Goal: Navigation & Orientation: Understand site structure

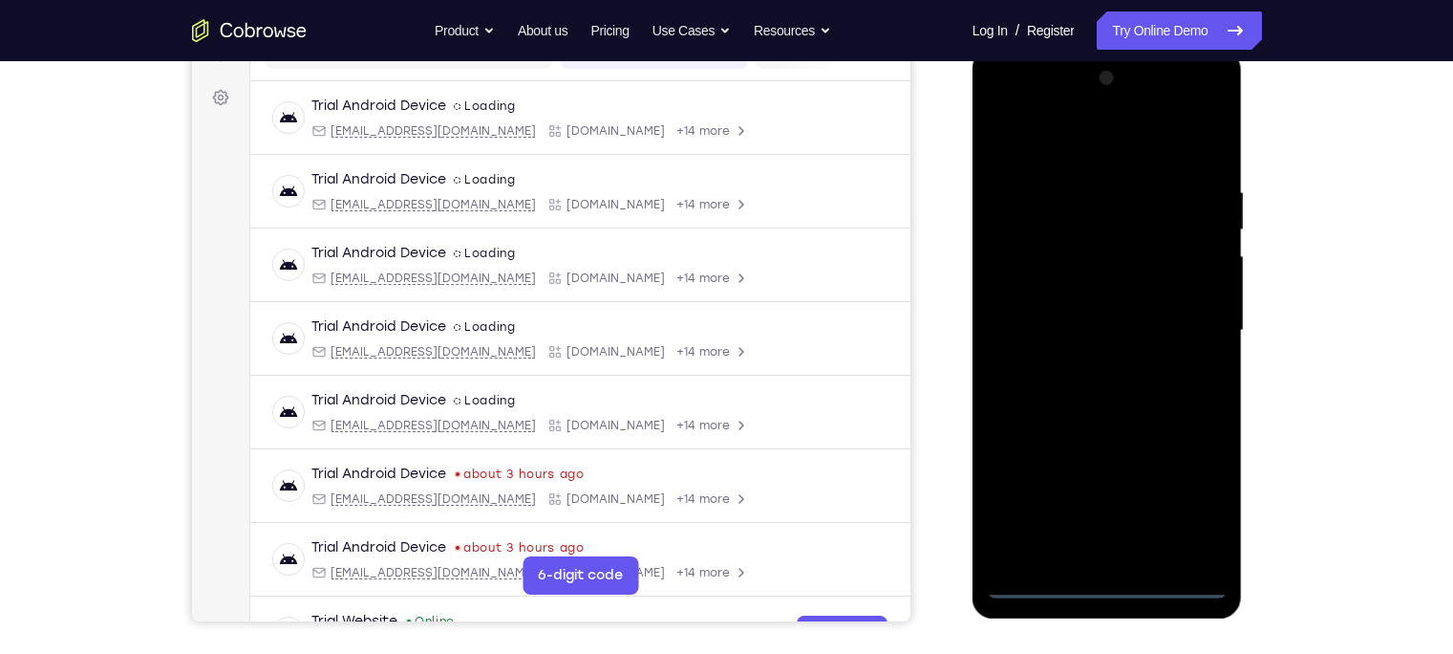
click at [1109, 576] on div at bounding box center [1107, 330] width 241 height 535
click at [1113, 579] on div at bounding box center [1107, 330] width 241 height 535
click at [1190, 494] on div at bounding box center [1107, 330] width 241 height 535
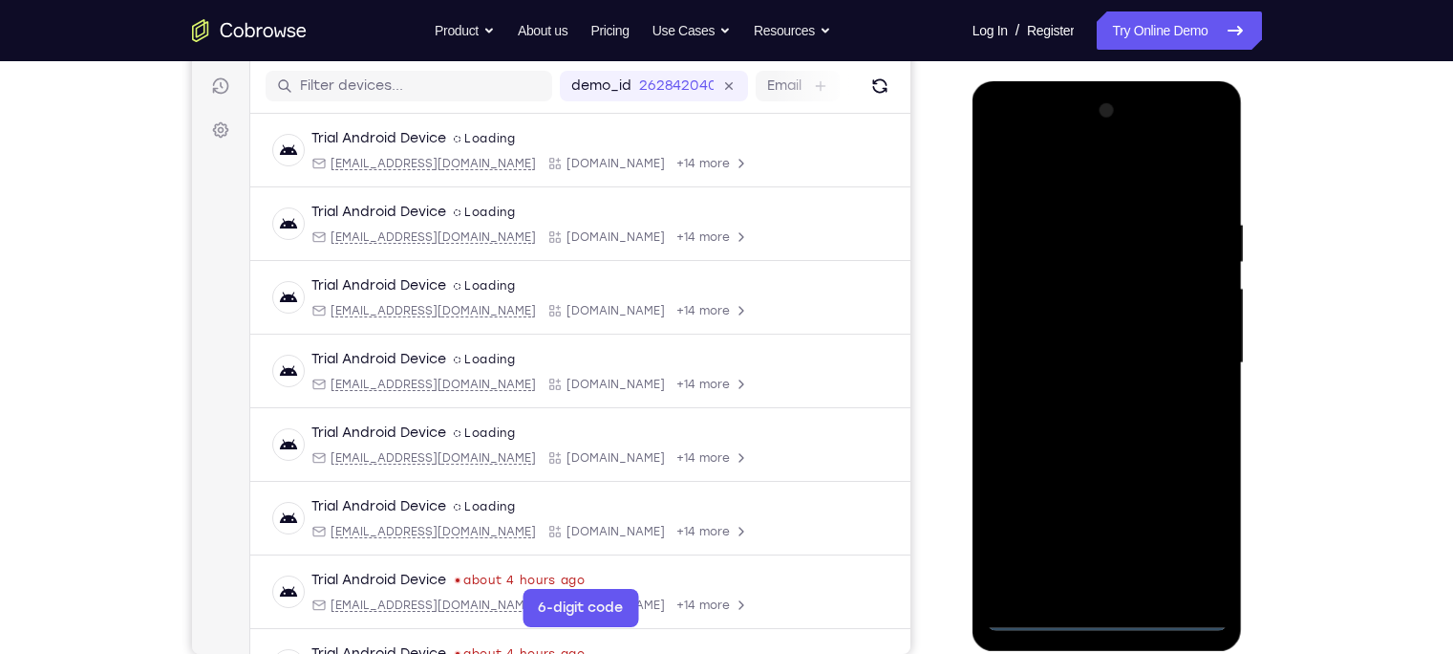
scroll to position [229, 0]
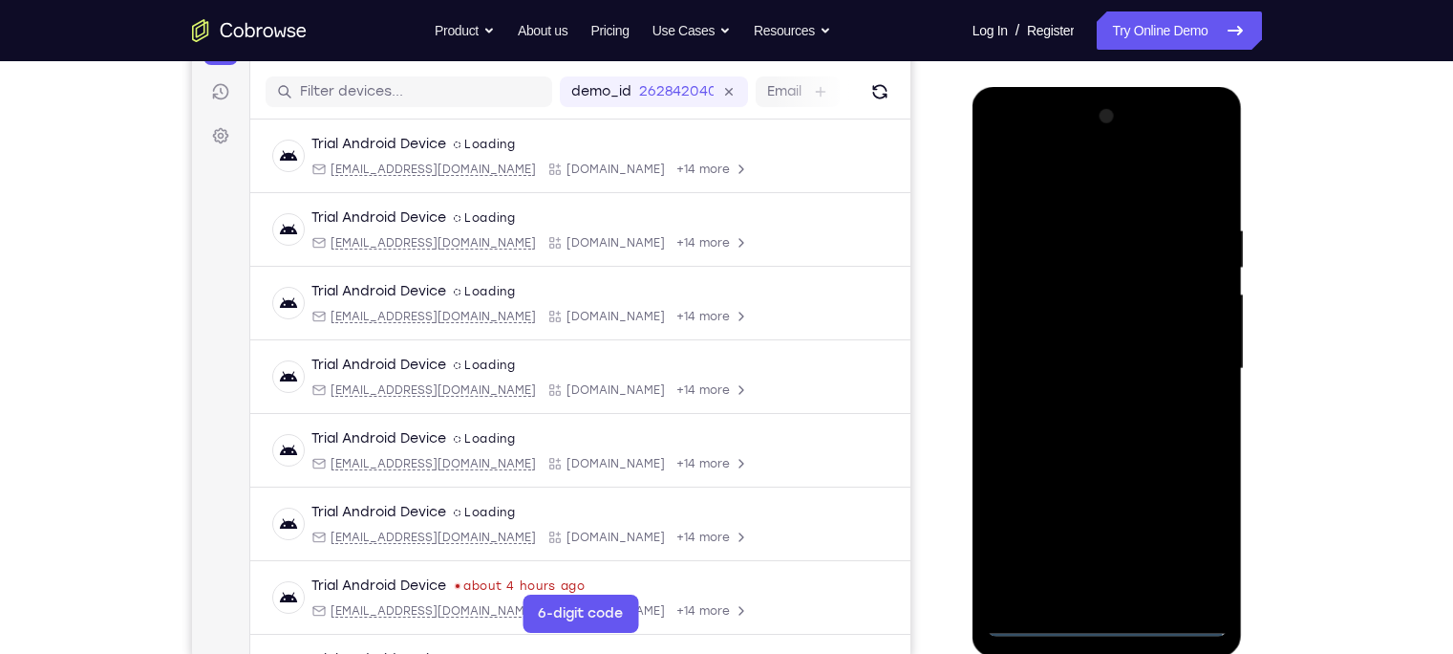
click at [1064, 188] on div at bounding box center [1107, 368] width 241 height 535
click at [1179, 350] on div at bounding box center [1107, 368] width 241 height 535
click at [1090, 404] on div at bounding box center [1107, 368] width 241 height 535
click at [1041, 348] on div at bounding box center [1107, 368] width 241 height 535
click at [1062, 325] on div at bounding box center [1107, 368] width 241 height 535
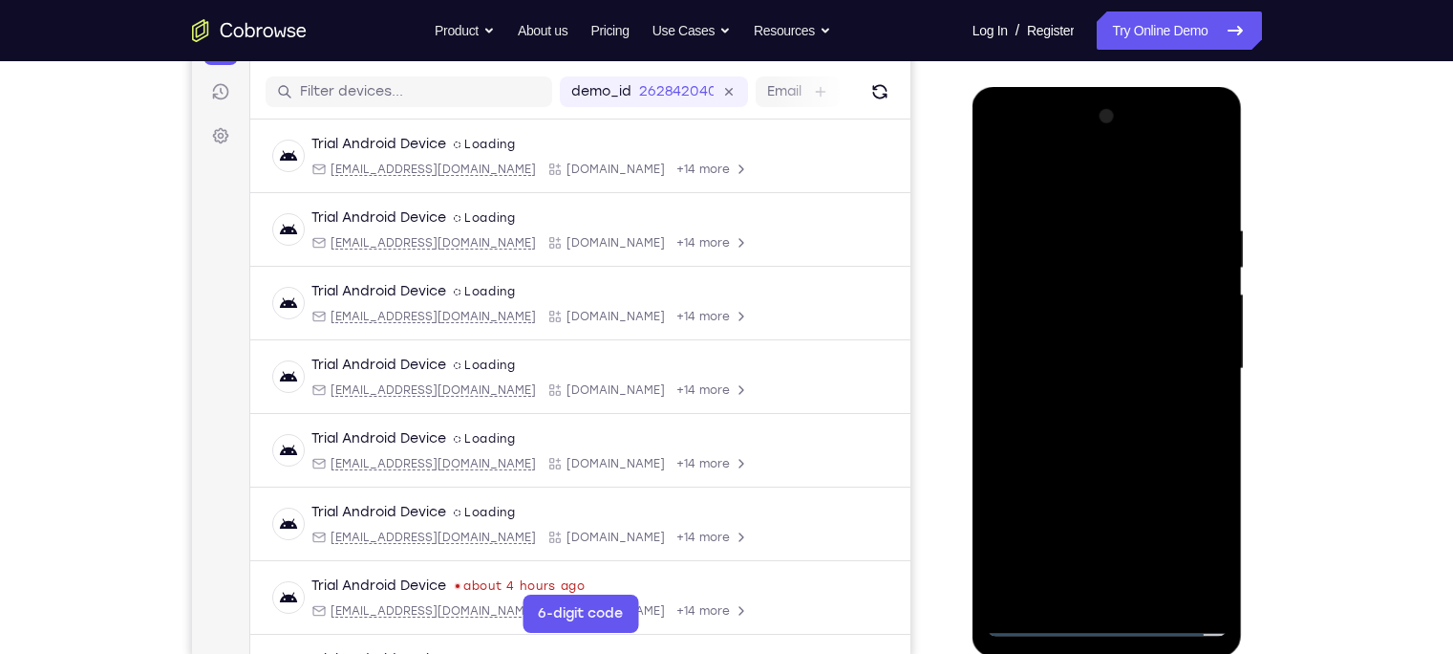
click at [1060, 370] on div at bounding box center [1107, 368] width 241 height 535
click at [1078, 430] on div at bounding box center [1107, 368] width 241 height 535
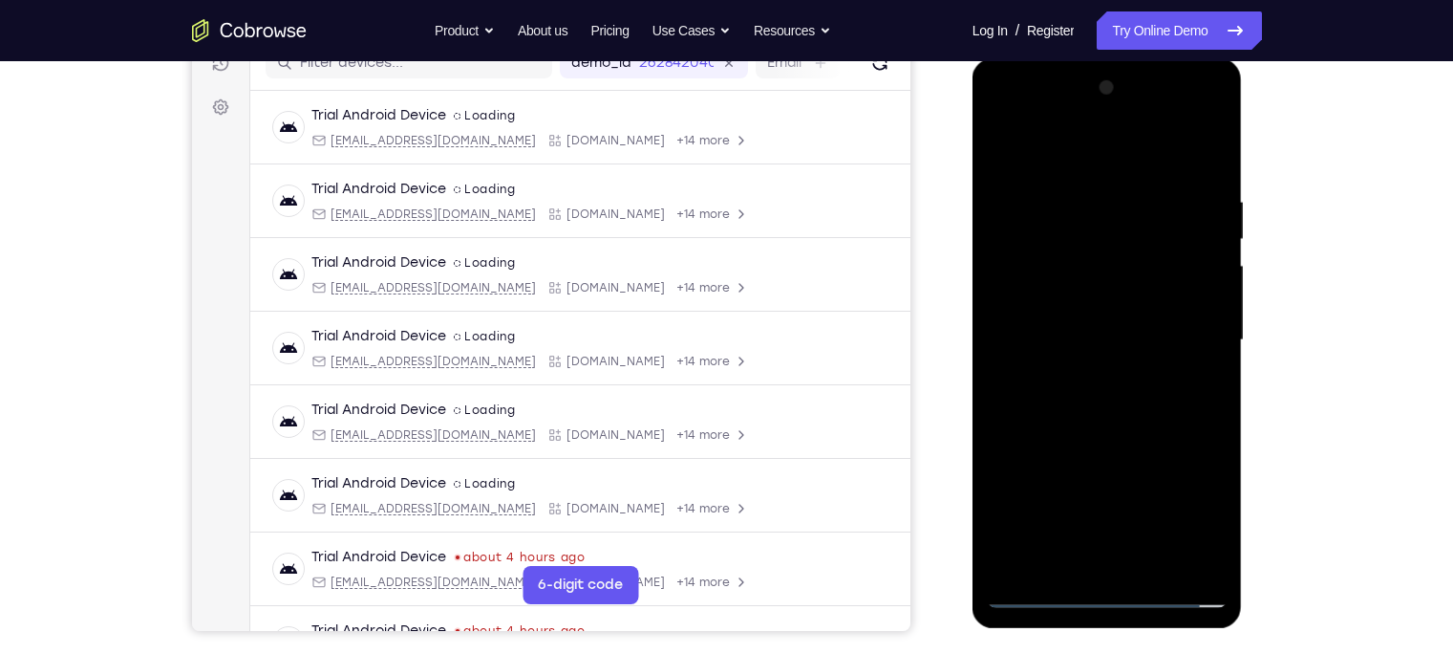
scroll to position [258, 0]
click at [1209, 175] on div at bounding box center [1107, 340] width 241 height 535
click at [1092, 194] on div at bounding box center [1107, 340] width 241 height 535
click at [1210, 150] on div at bounding box center [1107, 340] width 241 height 535
click at [1136, 192] on div at bounding box center [1107, 340] width 241 height 535
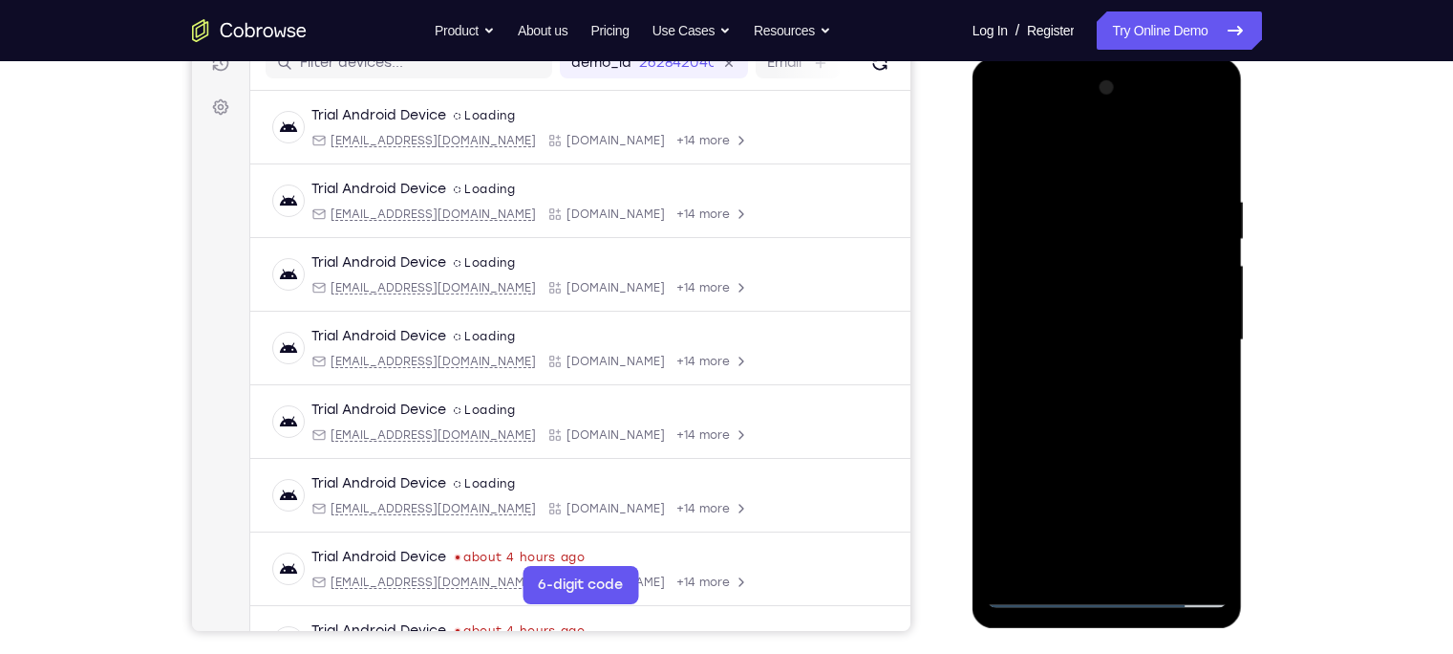
click at [1206, 156] on div at bounding box center [1107, 340] width 241 height 535
click at [1182, 180] on div at bounding box center [1107, 340] width 241 height 535
click at [1203, 161] on div at bounding box center [1107, 340] width 241 height 535
drag, startPoint x: 1194, startPoint y: 181, endPoint x: 1034, endPoint y: 200, distance: 161.6
click at [1034, 200] on div at bounding box center [1107, 340] width 241 height 535
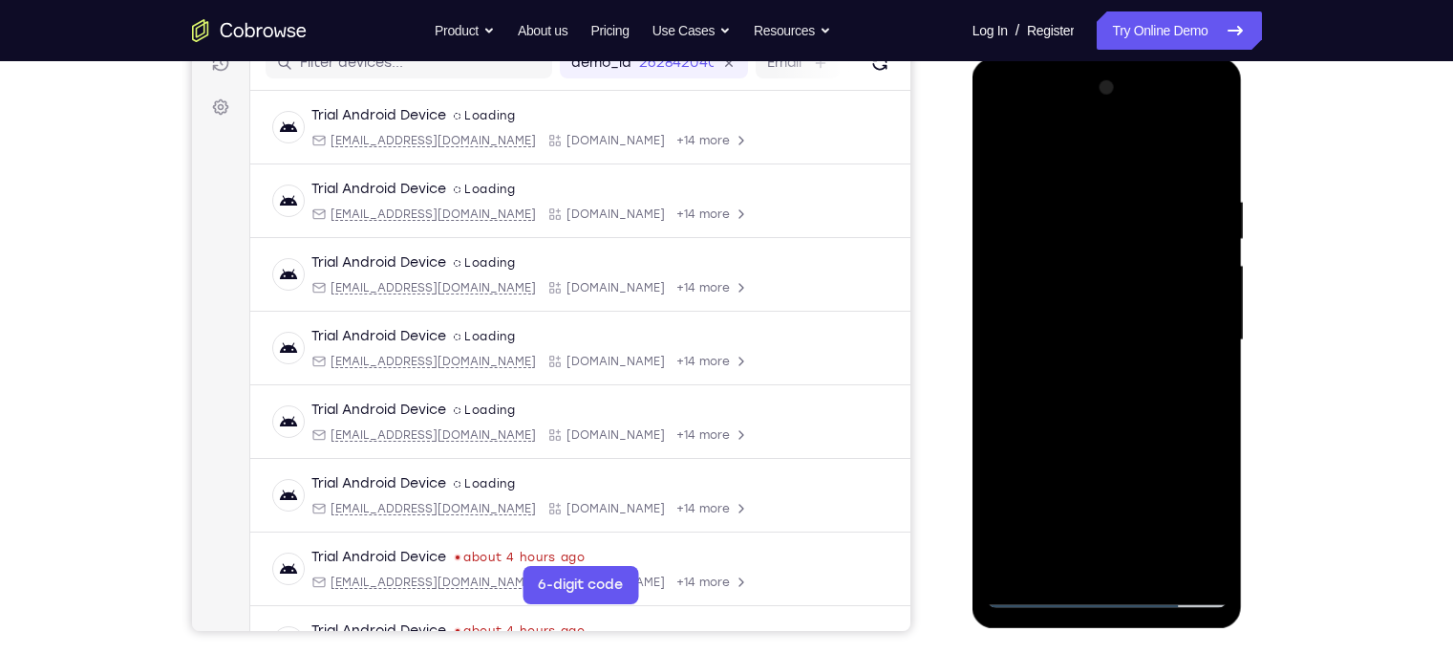
click at [1033, 192] on div at bounding box center [1107, 340] width 241 height 535
click at [1208, 157] on div at bounding box center [1107, 340] width 241 height 535
drag, startPoint x: 1186, startPoint y: 188, endPoint x: 1100, endPoint y: 201, distance: 86.9
click at [1100, 201] on div at bounding box center [1107, 340] width 241 height 535
click at [1014, 196] on div at bounding box center [1107, 340] width 241 height 535
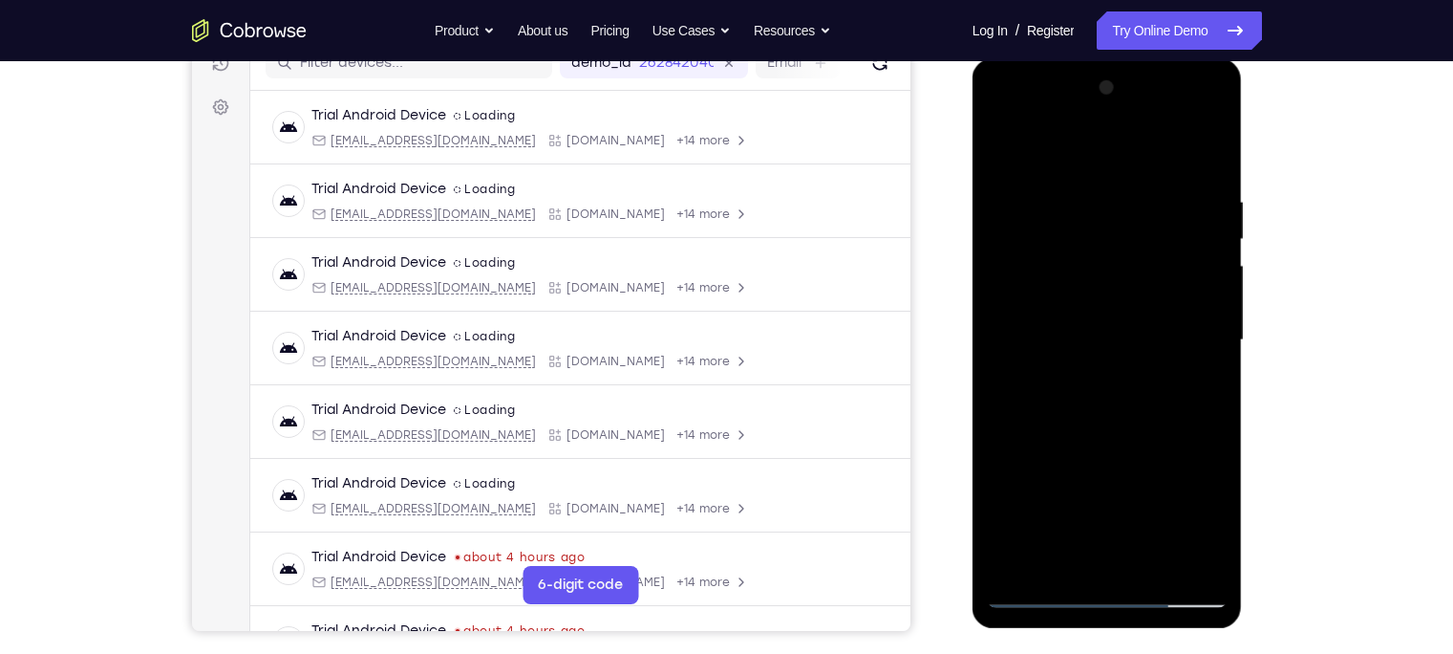
click at [1204, 161] on div at bounding box center [1107, 340] width 241 height 535
drag, startPoint x: 1204, startPoint y: 172, endPoint x: 1027, endPoint y: 190, distance: 177.7
click at [1027, 190] on div at bounding box center [1107, 340] width 241 height 535
click at [1130, 190] on div at bounding box center [1107, 340] width 241 height 535
click at [1203, 157] on div at bounding box center [1107, 340] width 241 height 535
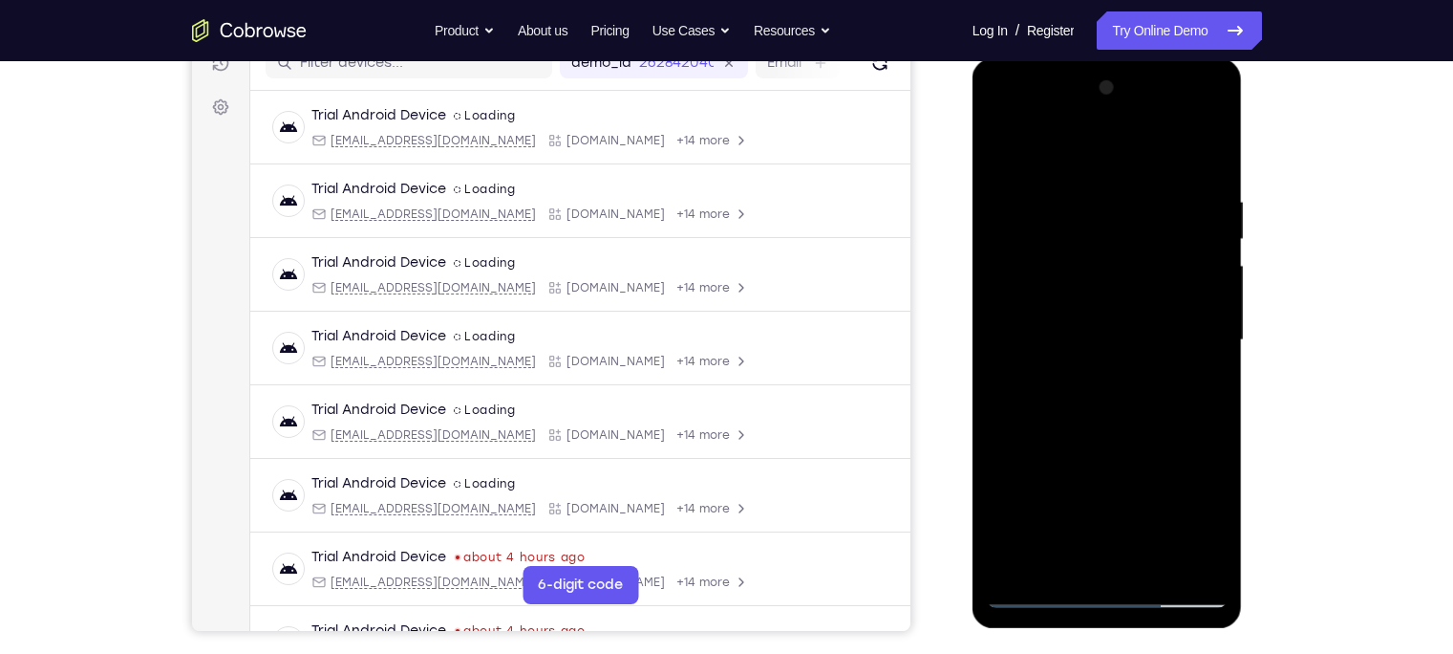
click at [1150, 564] on div at bounding box center [1107, 340] width 241 height 535
click at [1135, 446] on div at bounding box center [1107, 340] width 241 height 535
drag, startPoint x: 1128, startPoint y: 315, endPoint x: 1120, endPoint y: 478, distance: 162.7
click at [1120, 478] on div at bounding box center [1107, 340] width 241 height 535
drag, startPoint x: 1167, startPoint y: 255, endPoint x: 1013, endPoint y: 253, distance: 153.8
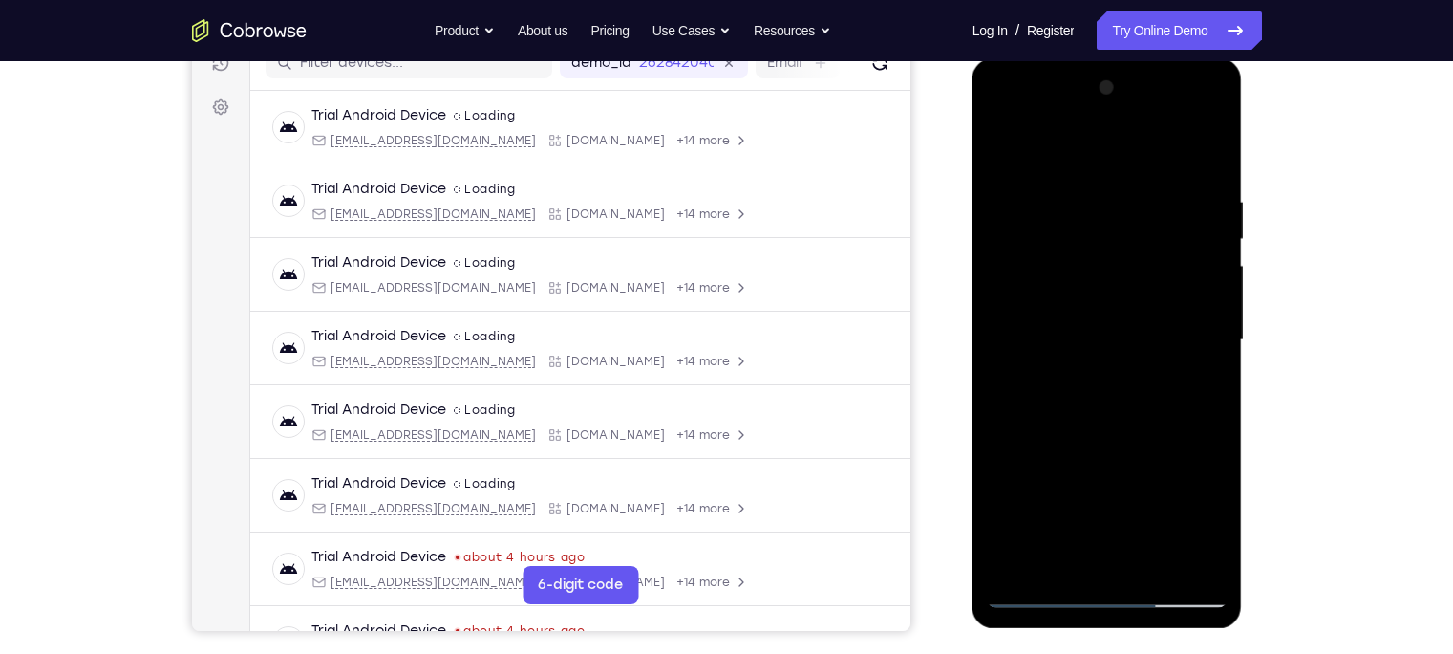
click at [1013, 253] on div at bounding box center [1107, 340] width 241 height 535
drag, startPoint x: 1166, startPoint y: 232, endPoint x: 1059, endPoint y: 248, distance: 108.2
click at [1059, 248] on div at bounding box center [1107, 340] width 241 height 535
drag, startPoint x: 1077, startPoint y: 378, endPoint x: 1070, endPoint y: 318, distance: 60.6
click at [1070, 318] on div at bounding box center [1107, 340] width 241 height 535
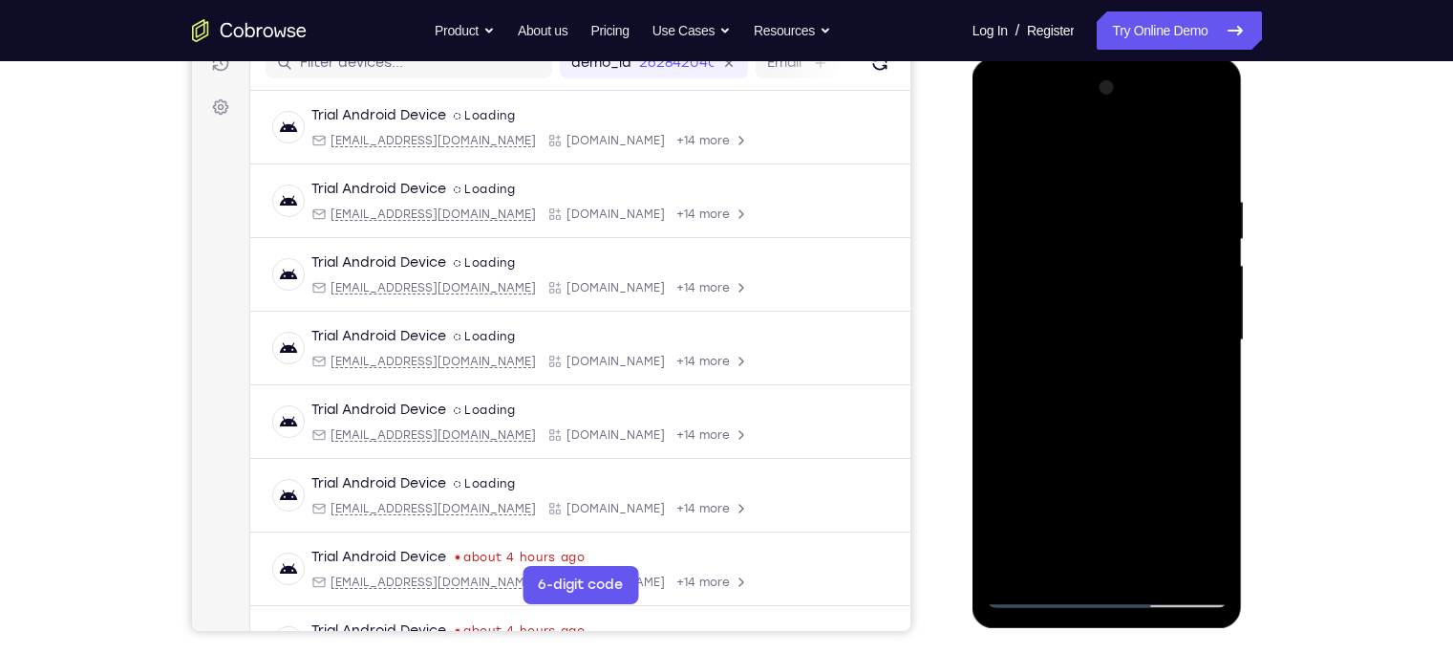
click at [1065, 459] on div at bounding box center [1107, 340] width 241 height 535
click at [1193, 383] on div at bounding box center [1107, 340] width 241 height 535
click at [1034, 591] on div at bounding box center [1107, 340] width 241 height 535
click at [1004, 391] on div at bounding box center [1107, 340] width 241 height 535
click at [1027, 562] on div at bounding box center [1107, 340] width 241 height 535
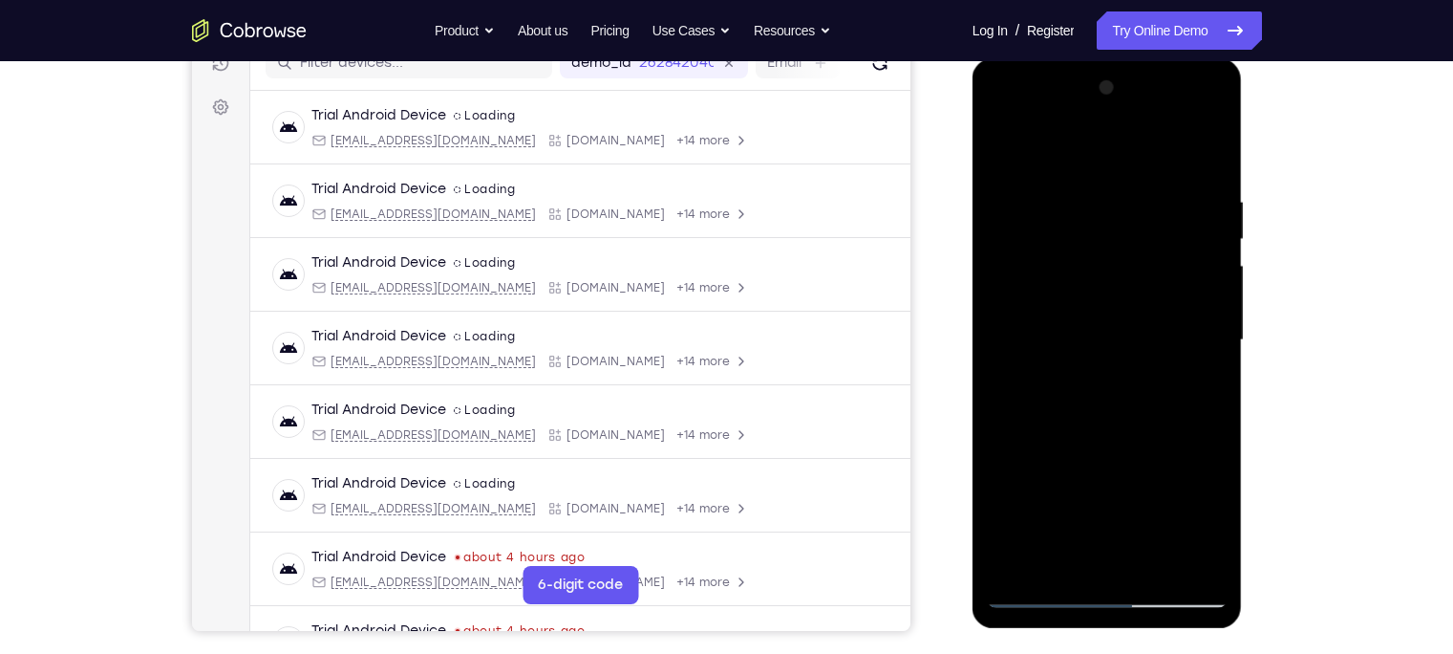
click at [1146, 567] on div at bounding box center [1107, 340] width 241 height 535
drag, startPoint x: 1097, startPoint y: 322, endPoint x: 1098, endPoint y: 498, distance: 175.8
click at [1098, 498] on div at bounding box center [1107, 340] width 241 height 535
click at [1211, 232] on div at bounding box center [1107, 340] width 241 height 535
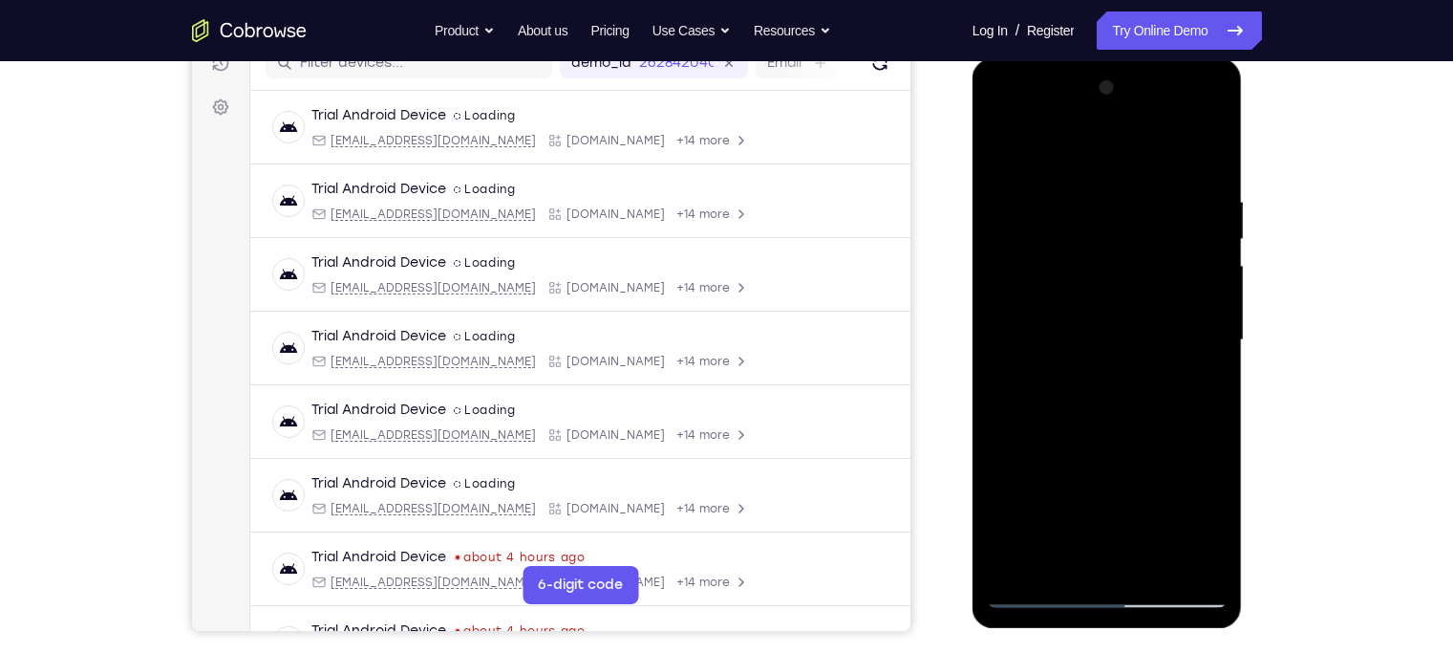
click at [1216, 232] on div at bounding box center [1107, 340] width 241 height 535
click at [1027, 209] on div at bounding box center [1107, 340] width 241 height 535
click at [1078, 293] on div at bounding box center [1107, 340] width 241 height 535
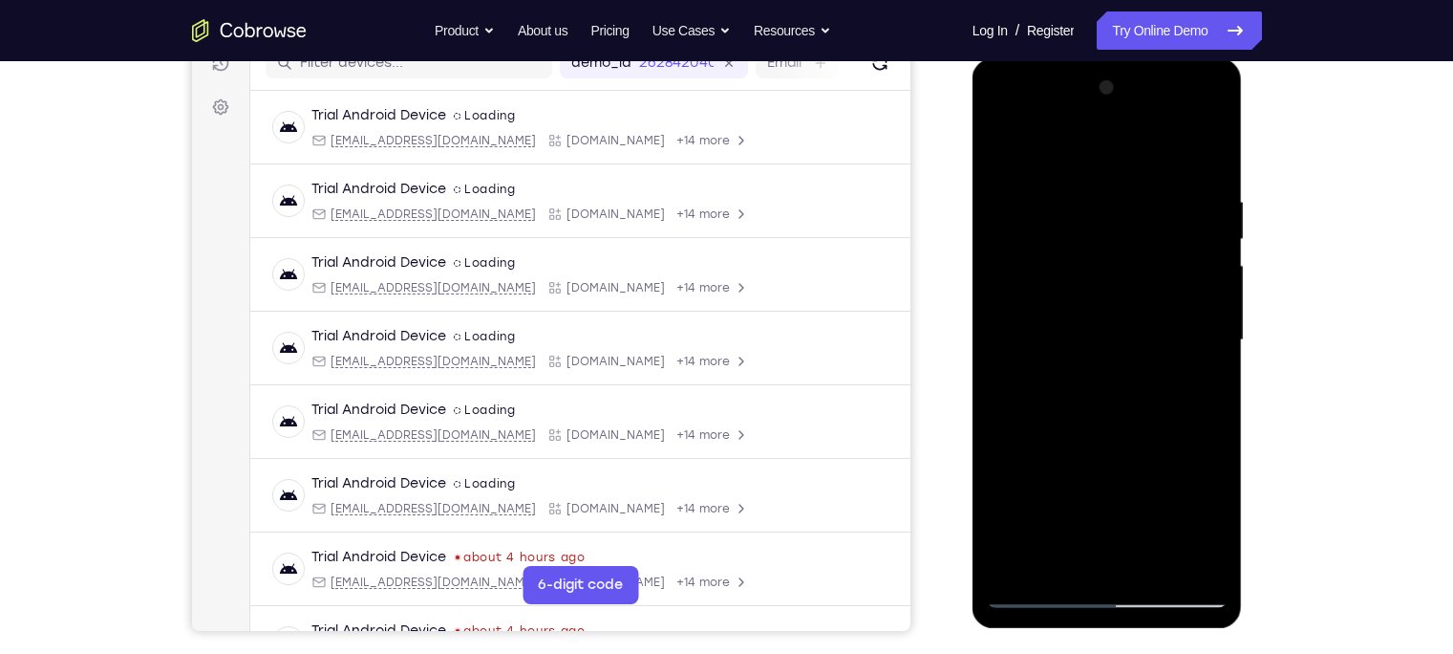
click at [1005, 141] on div at bounding box center [1107, 340] width 241 height 535
drag, startPoint x: 1105, startPoint y: 255, endPoint x: 1115, endPoint y: 528, distance: 273.4
click at [1115, 528] on div at bounding box center [1107, 340] width 241 height 535
click at [1077, 184] on div at bounding box center [1107, 340] width 241 height 535
click at [1202, 150] on div at bounding box center [1107, 340] width 241 height 535
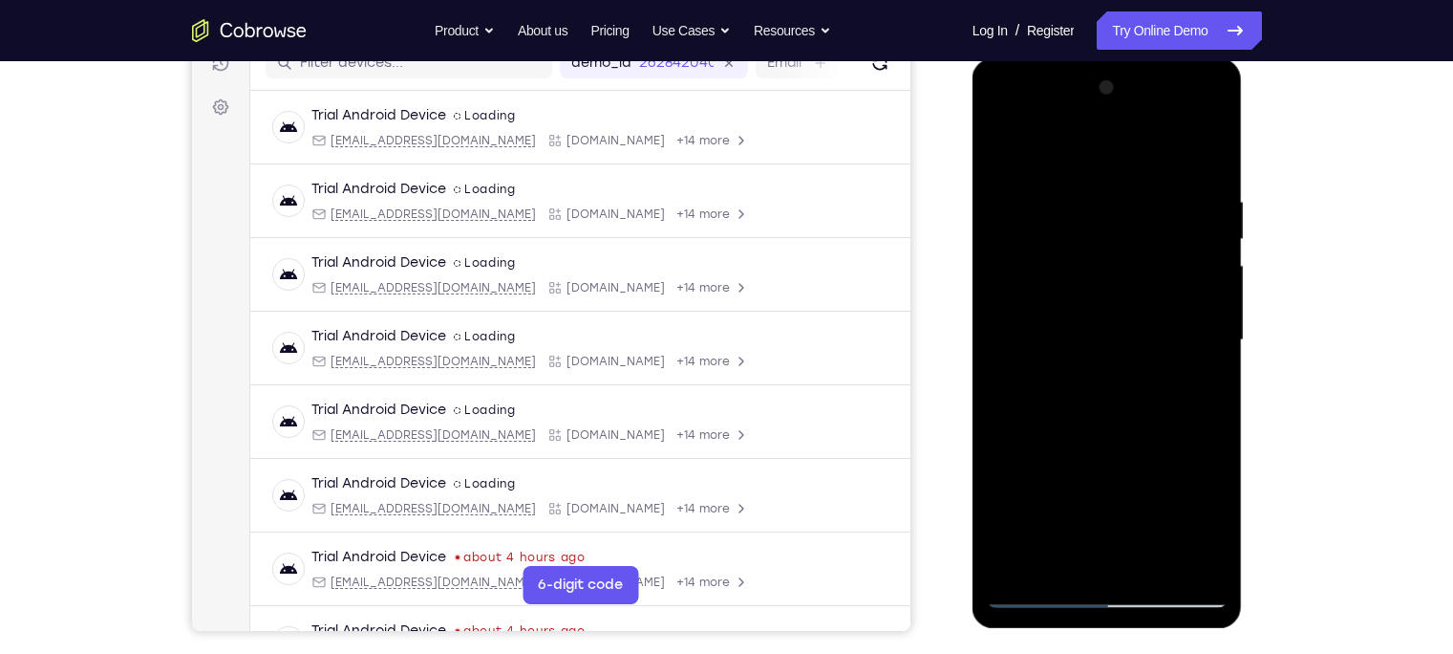
drag, startPoint x: 1182, startPoint y: 185, endPoint x: 1094, endPoint y: 204, distance: 89.8
click at [1094, 204] on div at bounding box center [1107, 340] width 241 height 535
click at [1197, 566] on div at bounding box center [1107, 340] width 241 height 535
click at [1186, 388] on div at bounding box center [1107, 340] width 241 height 535
drag, startPoint x: 1069, startPoint y: 424, endPoint x: 1056, endPoint y: 224, distance: 201.1
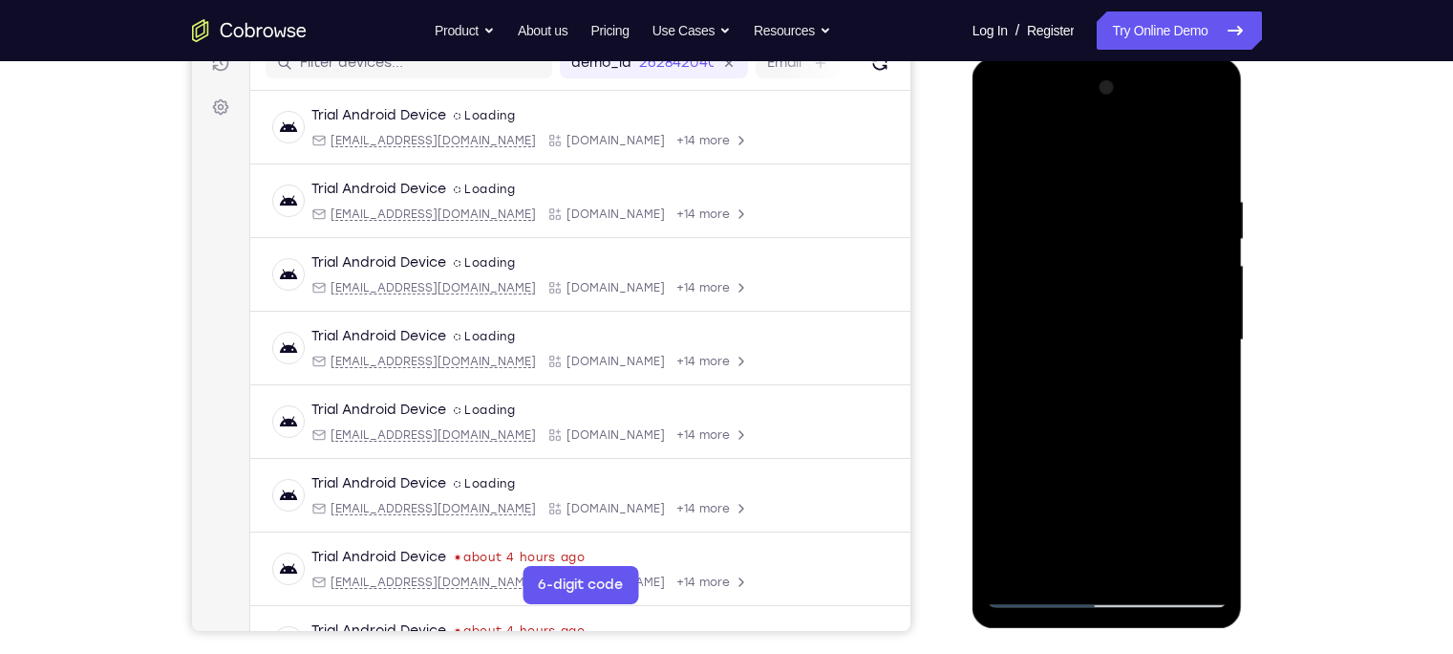
click at [1056, 224] on div at bounding box center [1107, 340] width 241 height 535
click at [1064, 563] on div at bounding box center [1107, 340] width 241 height 535
click at [1051, 146] on div at bounding box center [1107, 340] width 241 height 535
drag, startPoint x: 1062, startPoint y: 206, endPoint x: 1069, endPoint y: 344, distance: 137.7
click at [1069, 344] on div at bounding box center [1107, 340] width 241 height 535
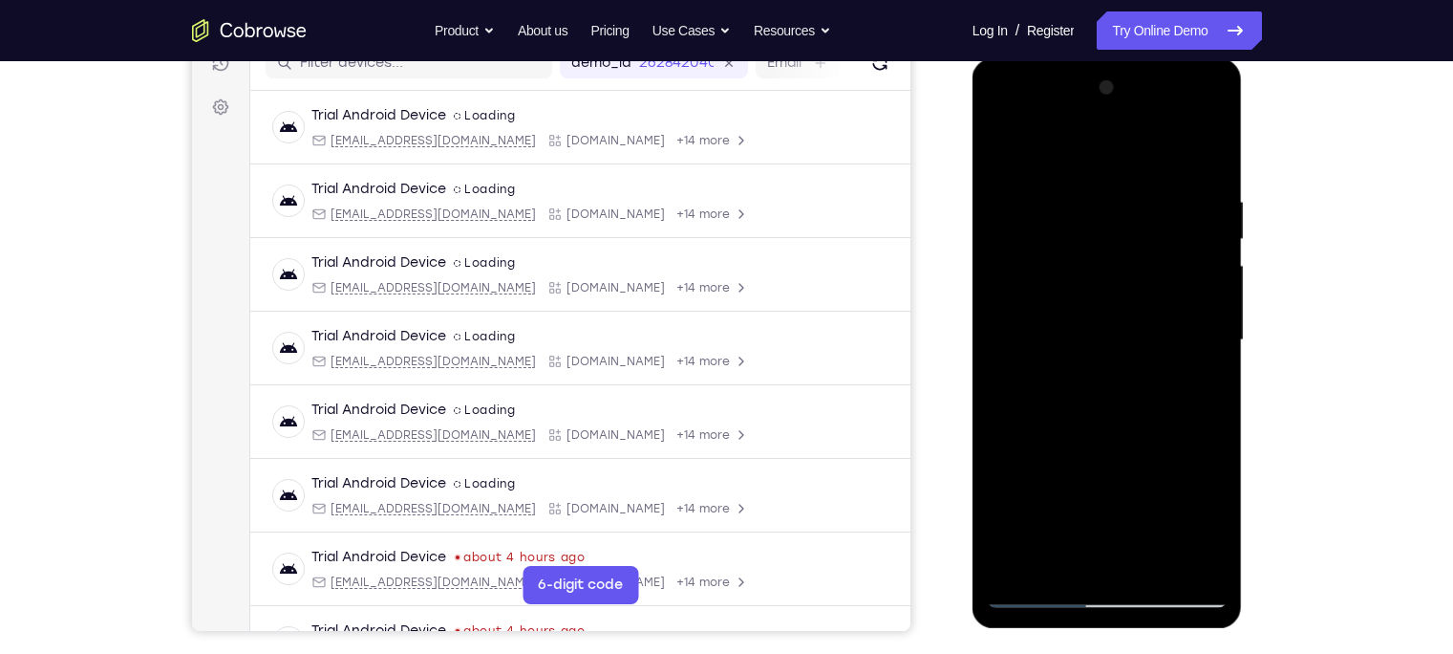
click at [1064, 180] on div at bounding box center [1107, 340] width 241 height 535
click at [1187, 375] on div at bounding box center [1107, 340] width 241 height 535
drag, startPoint x: 1044, startPoint y: 214, endPoint x: 1097, endPoint y: 472, distance: 263.3
click at [1097, 472] on div at bounding box center [1107, 340] width 241 height 535
click at [999, 149] on div at bounding box center [1107, 340] width 241 height 535
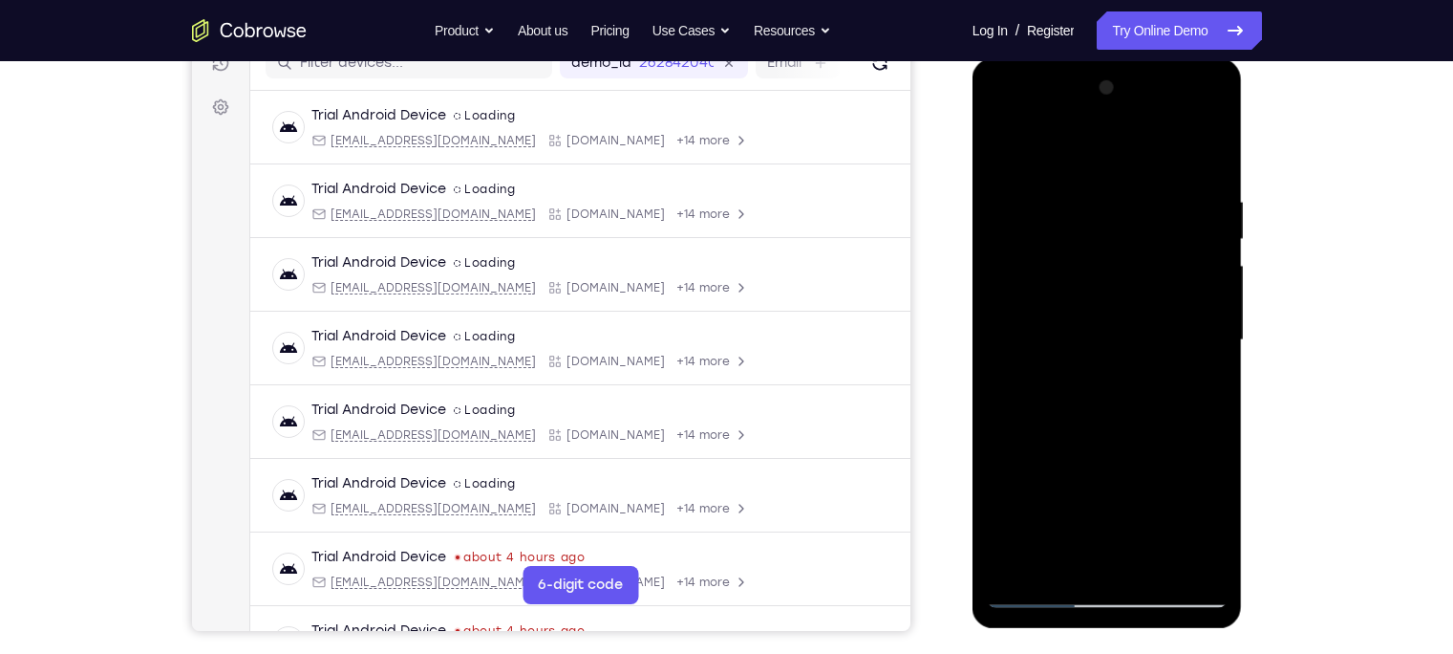
click at [1012, 559] on div at bounding box center [1107, 340] width 241 height 535
drag, startPoint x: 1126, startPoint y: 250, endPoint x: 1120, endPoint y: 452, distance: 201.7
click at [1120, 452] on div at bounding box center [1107, 340] width 241 height 535
drag, startPoint x: 1155, startPoint y: 199, endPoint x: 1047, endPoint y: 209, distance: 108.5
click at [1047, 209] on div at bounding box center [1107, 340] width 241 height 535
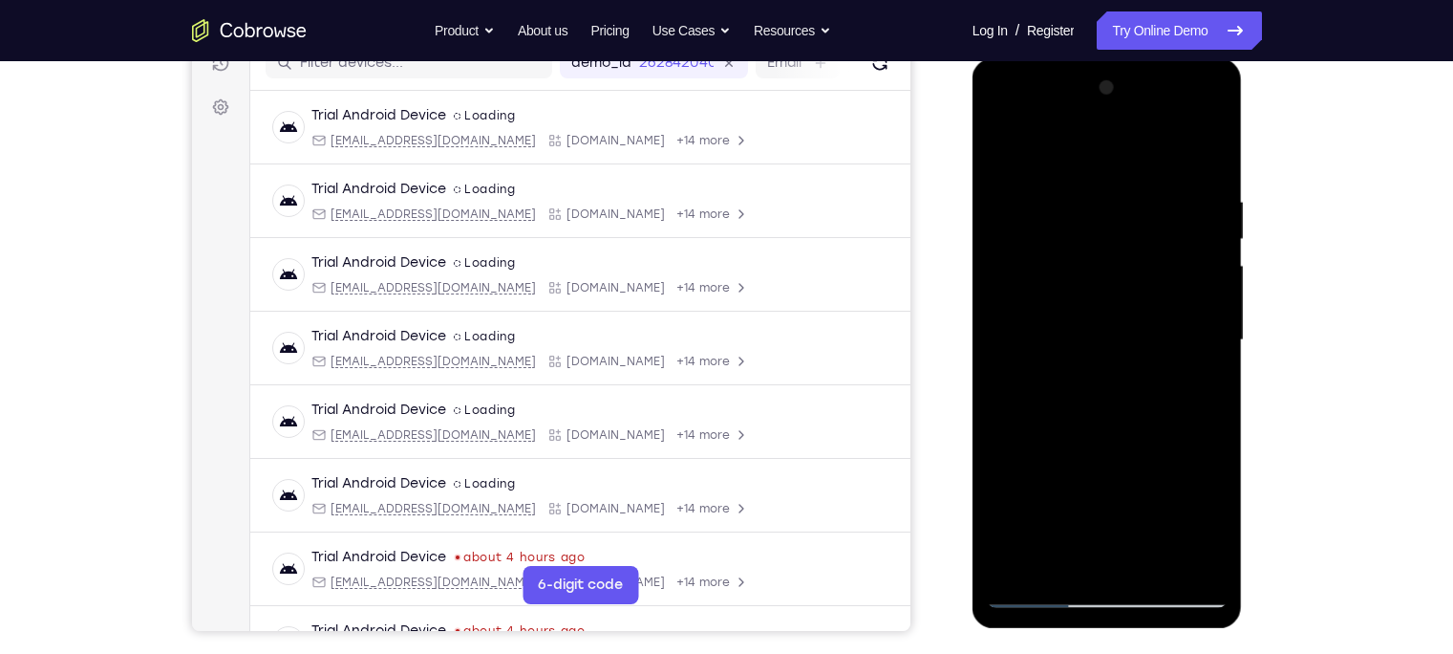
drag, startPoint x: 1182, startPoint y: 188, endPoint x: 1044, endPoint y: 218, distance: 140.7
click at [1044, 218] on div at bounding box center [1107, 340] width 241 height 535
drag, startPoint x: 1156, startPoint y: 193, endPoint x: 1023, endPoint y: 230, distance: 137.9
click at [1023, 230] on div at bounding box center [1107, 340] width 241 height 535
drag, startPoint x: 1165, startPoint y: 195, endPoint x: 1048, endPoint y: 217, distance: 118.6
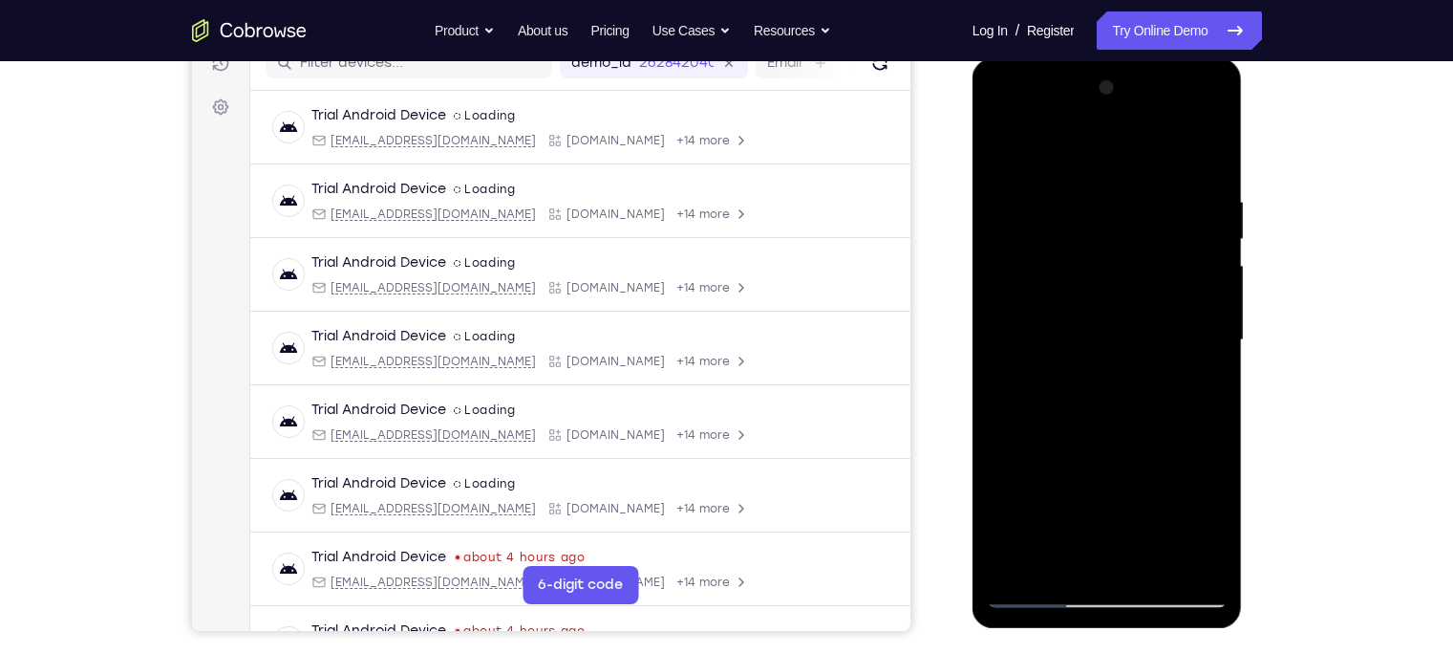
click at [1048, 217] on div at bounding box center [1107, 340] width 241 height 535
drag, startPoint x: 1178, startPoint y: 180, endPoint x: 1042, endPoint y: 203, distance: 137.6
click at [1042, 203] on div at bounding box center [1107, 340] width 241 height 535
drag, startPoint x: 1178, startPoint y: 190, endPoint x: 1063, endPoint y: 211, distance: 116.6
click at [1063, 211] on div at bounding box center [1107, 340] width 241 height 535
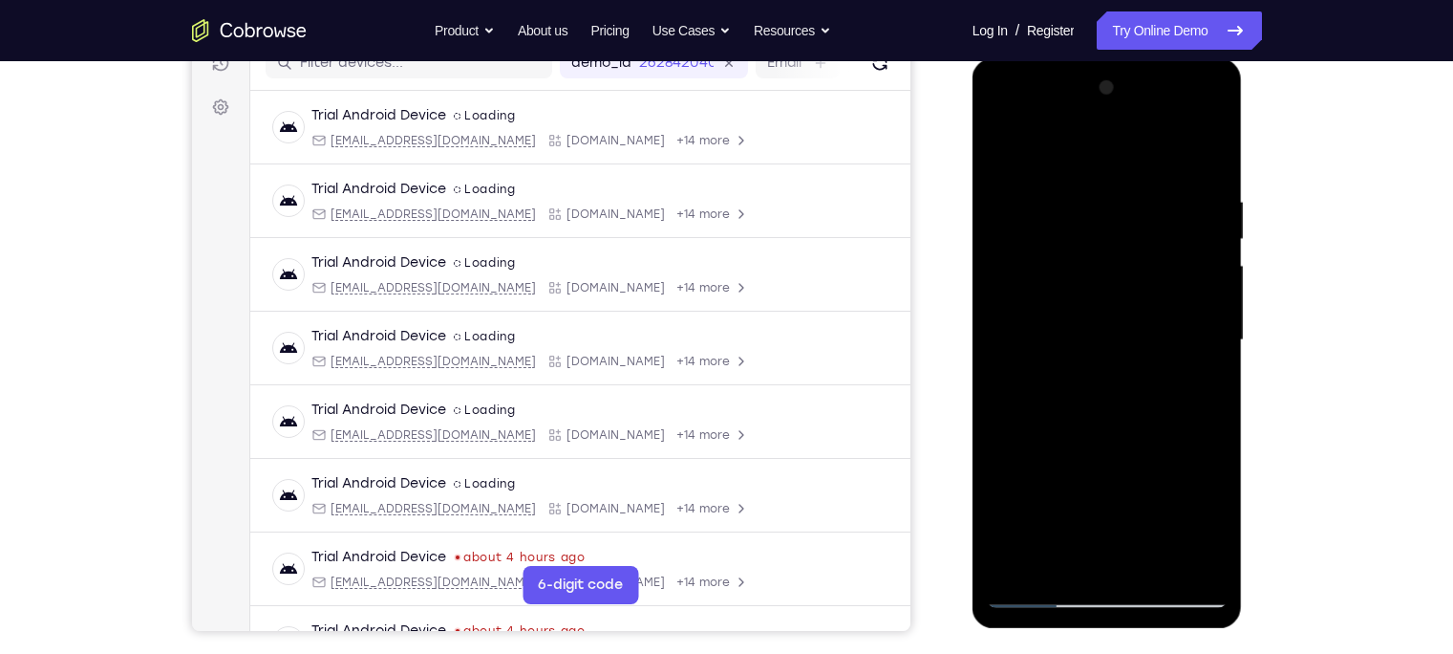
click at [1052, 566] on div at bounding box center [1107, 340] width 241 height 535
click at [1005, 179] on div at bounding box center [1107, 340] width 241 height 535
drag, startPoint x: 1059, startPoint y: 332, endPoint x: 1032, endPoint y: 364, distance: 41.3
click at [1032, 364] on div at bounding box center [1107, 340] width 241 height 535
drag, startPoint x: 1098, startPoint y: 249, endPoint x: 1078, endPoint y: 368, distance: 120.2
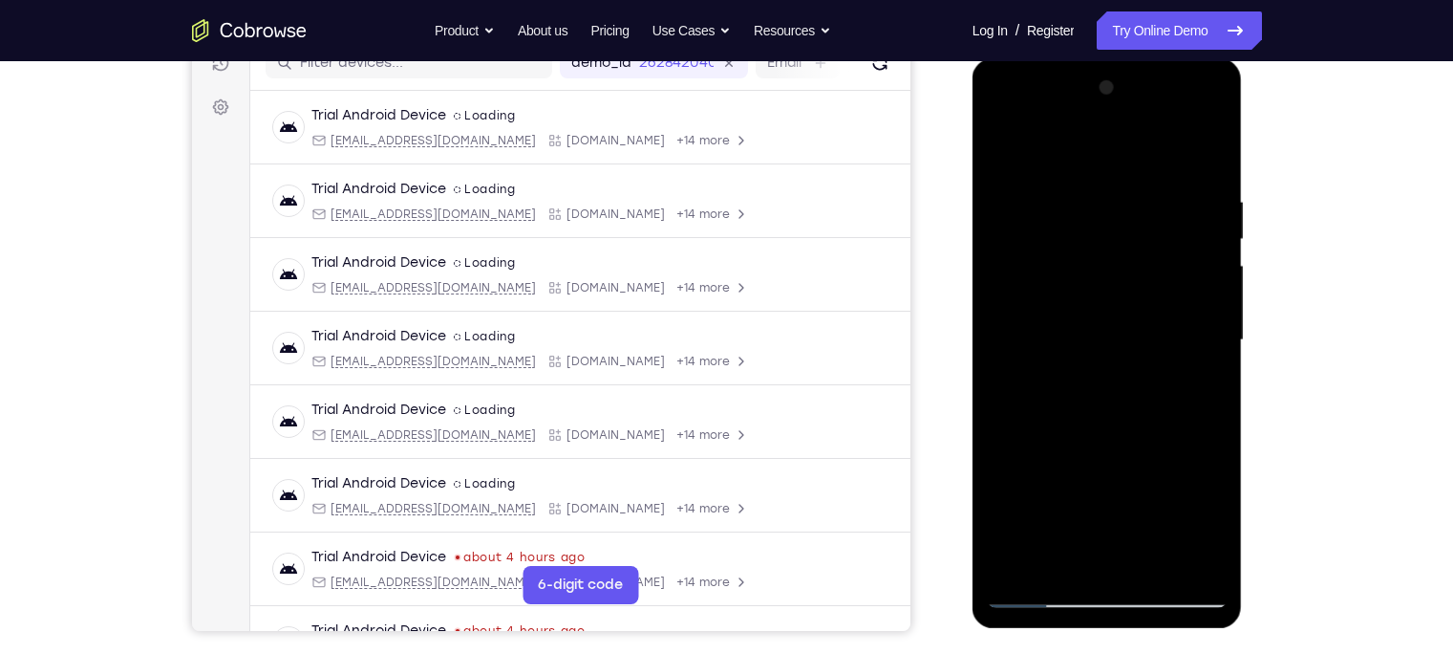
click at [1078, 368] on div at bounding box center [1107, 340] width 241 height 535
click at [1211, 354] on div at bounding box center [1107, 340] width 241 height 535
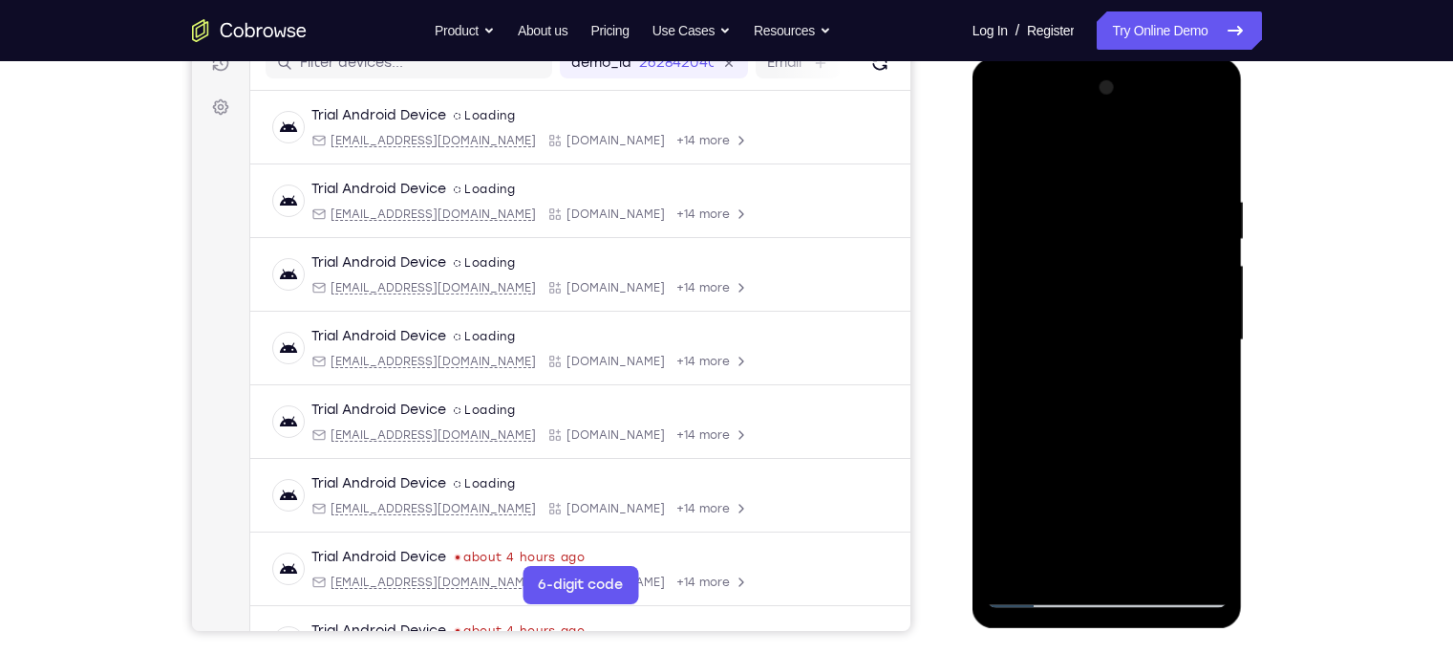
click at [1025, 170] on div at bounding box center [1107, 340] width 241 height 535
drag, startPoint x: 1090, startPoint y: 435, endPoint x: 1022, endPoint y: 278, distance: 170.7
click at [1022, 278] on div at bounding box center [1107, 340] width 241 height 535
click at [1106, 341] on div at bounding box center [1107, 340] width 241 height 535
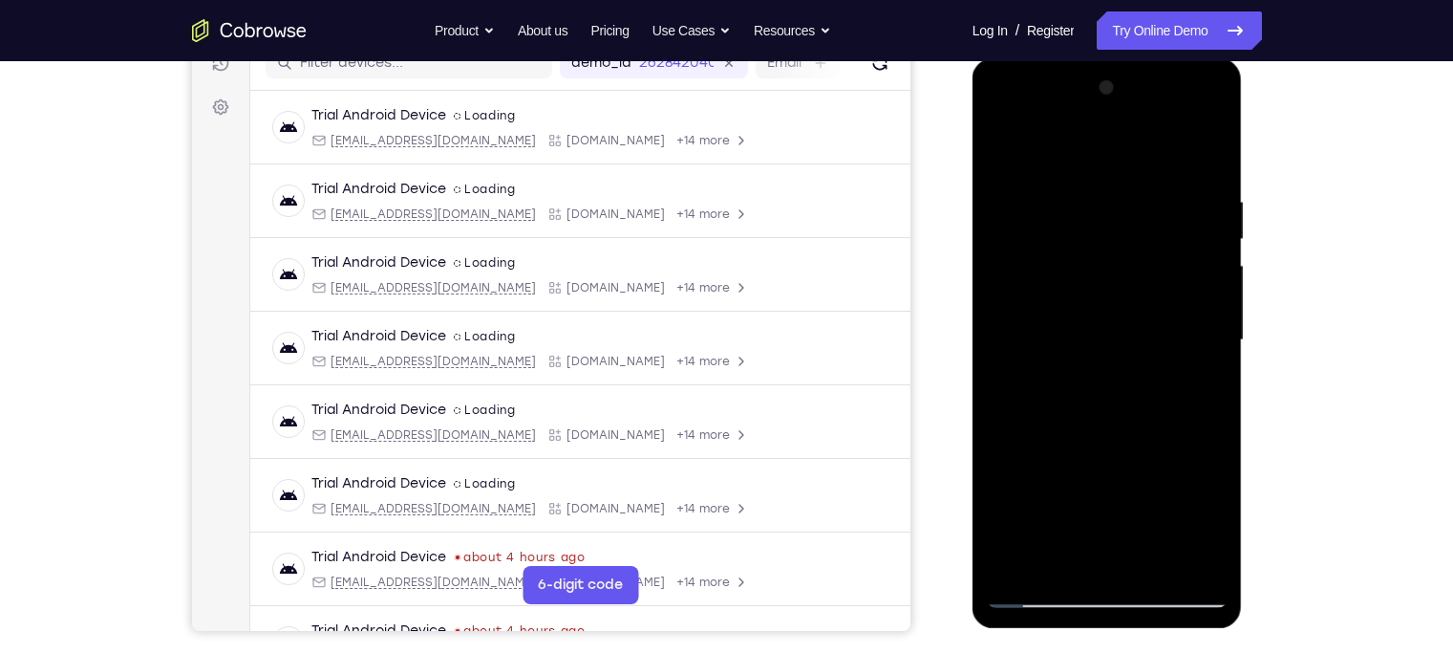
drag, startPoint x: 1126, startPoint y: 279, endPoint x: 1101, endPoint y: 421, distance: 144.7
click at [1101, 421] on div at bounding box center [1107, 340] width 241 height 535
click at [1216, 341] on div at bounding box center [1107, 340] width 241 height 535
drag, startPoint x: 1096, startPoint y: 433, endPoint x: 1061, endPoint y: 189, distance: 246.1
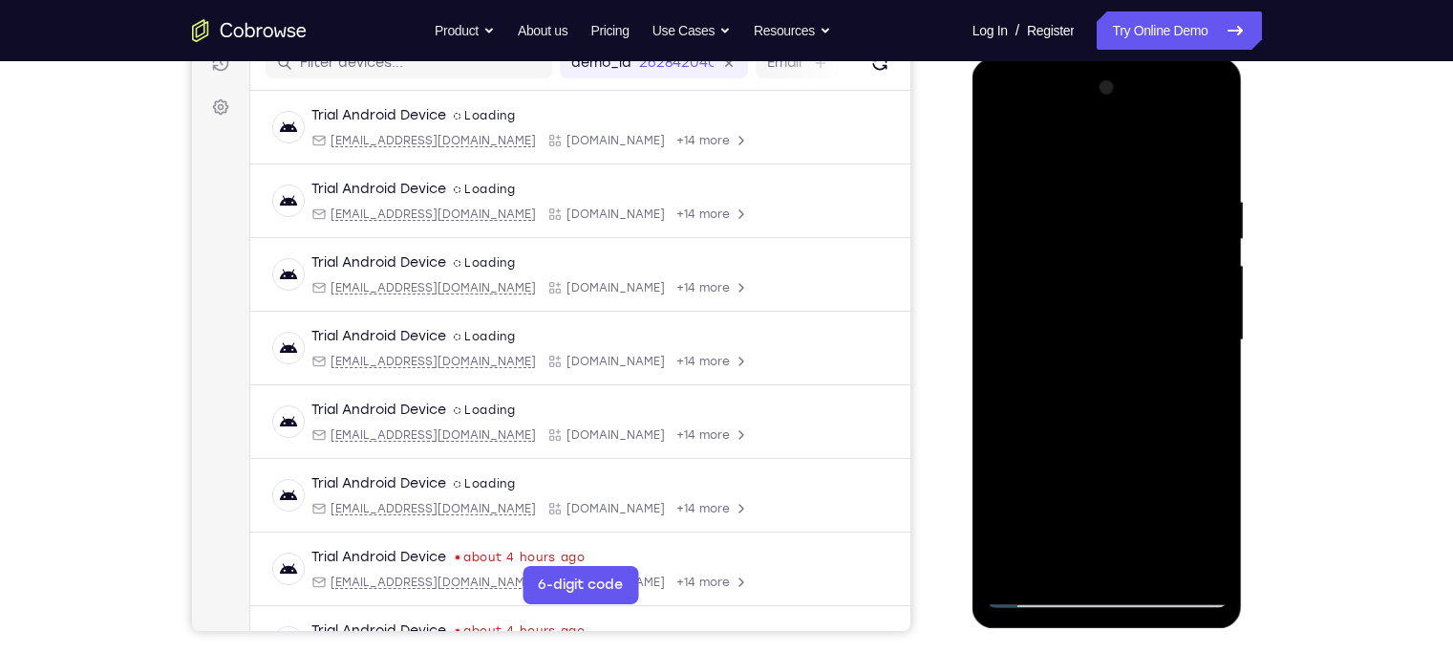
click at [1061, 189] on div at bounding box center [1107, 340] width 241 height 535
drag, startPoint x: 1104, startPoint y: 490, endPoint x: 1127, endPoint y: 552, distance: 66.2
click at [1127, 552] on div at bounding box center [1107, 340] width 241 height 535
click at [1001, 139] on div at bounding box center [1107, 340] width 241 height 535
drag, startPoint x: 1169, startPoint y: 492, endPoint x: 1118, endPoint y: 278, distance: 220.1
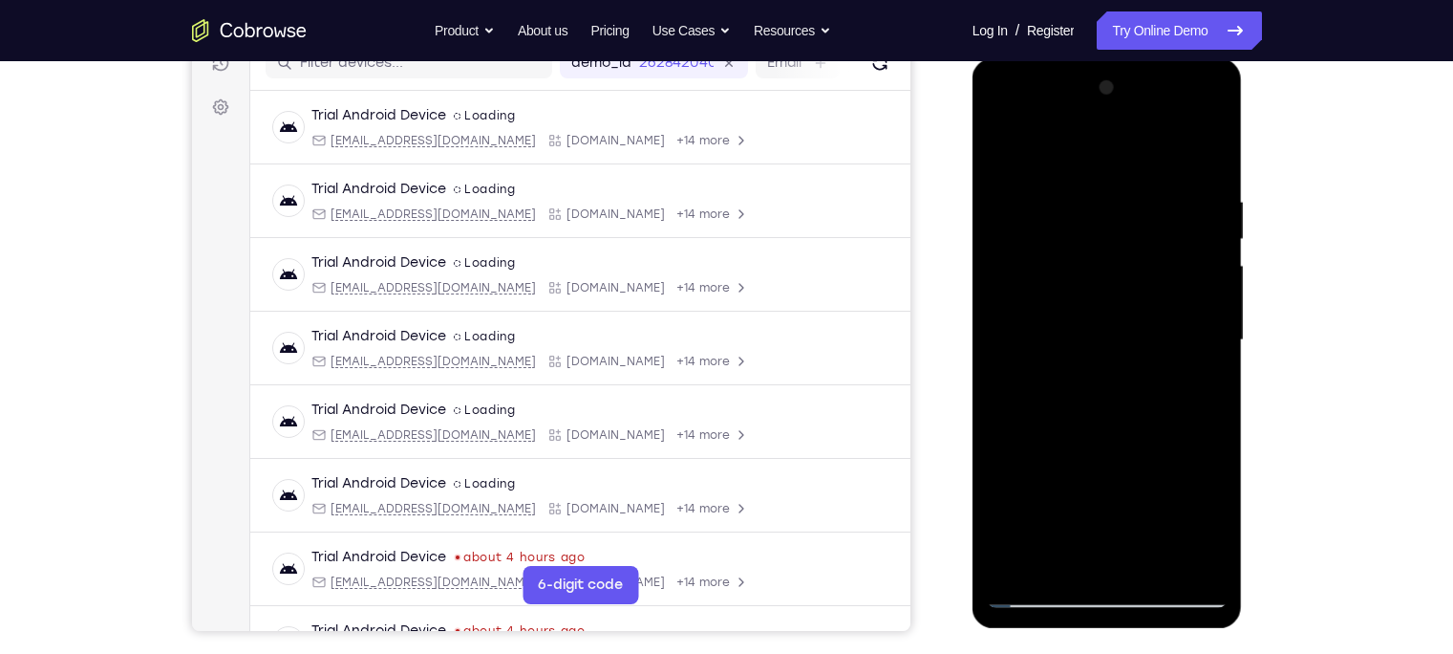
click at [1118, 278] on div at bounding box center [1107, 340] width 241 height 535
click at [1032, 398] on div at bounding box center [1107, 340] width 241 height 535
drag, startPoint x: 1153, startPoint y: 275, endPoint x: 1133, endPoint y: 386, distance: 112.6
click at [1133, 386] on div at bounding box center [1107, 340] width 241 height 535
click at [1214, 352] on div at bounding box center [1107, 340] width 241 height 535
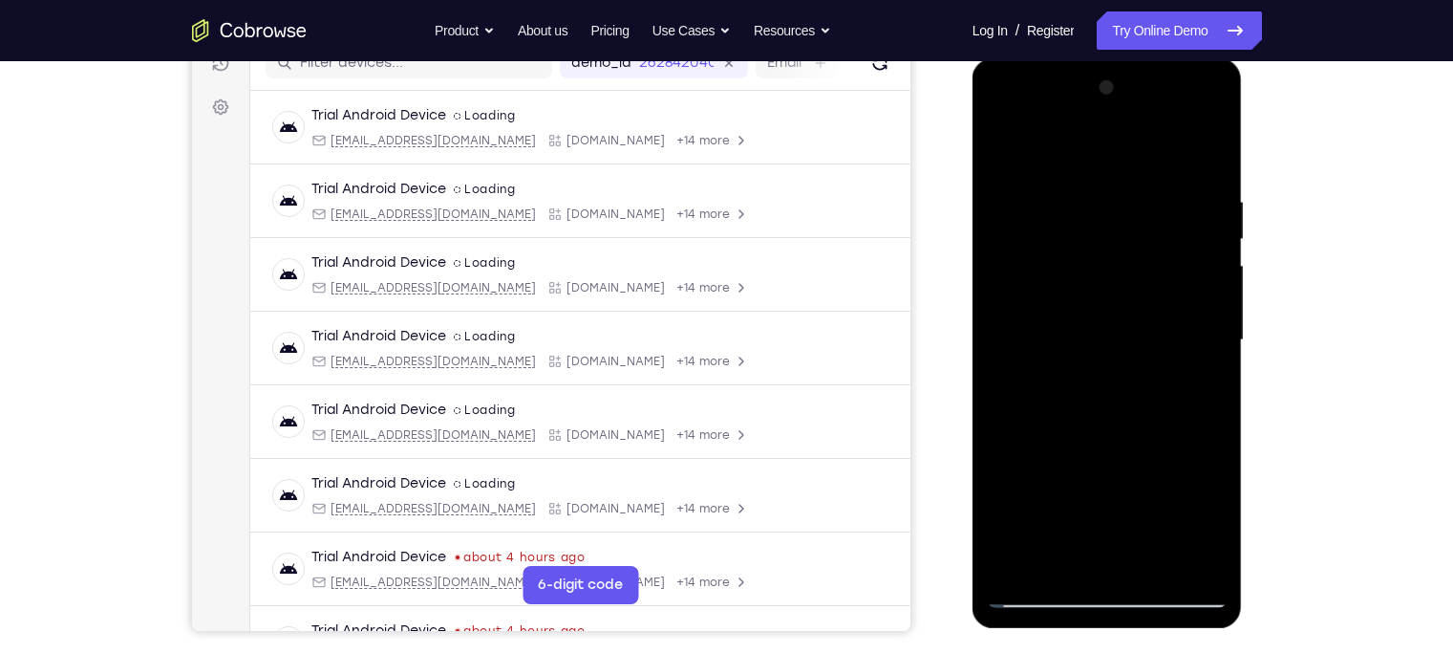
click at [1214, 352] on div at bounding box center [1107, 340] width 241 height 535
click at [1004, 148] on div at bounding box center [1107, 340] width 241 height 535
drag, startPoint x: 1122, startPoint y: 482, endPoint x: 1044, endPoint y: 209, distance: 284.0
click at [1044, 209] on div at bounding box center [1107, 340] width 241 height 535
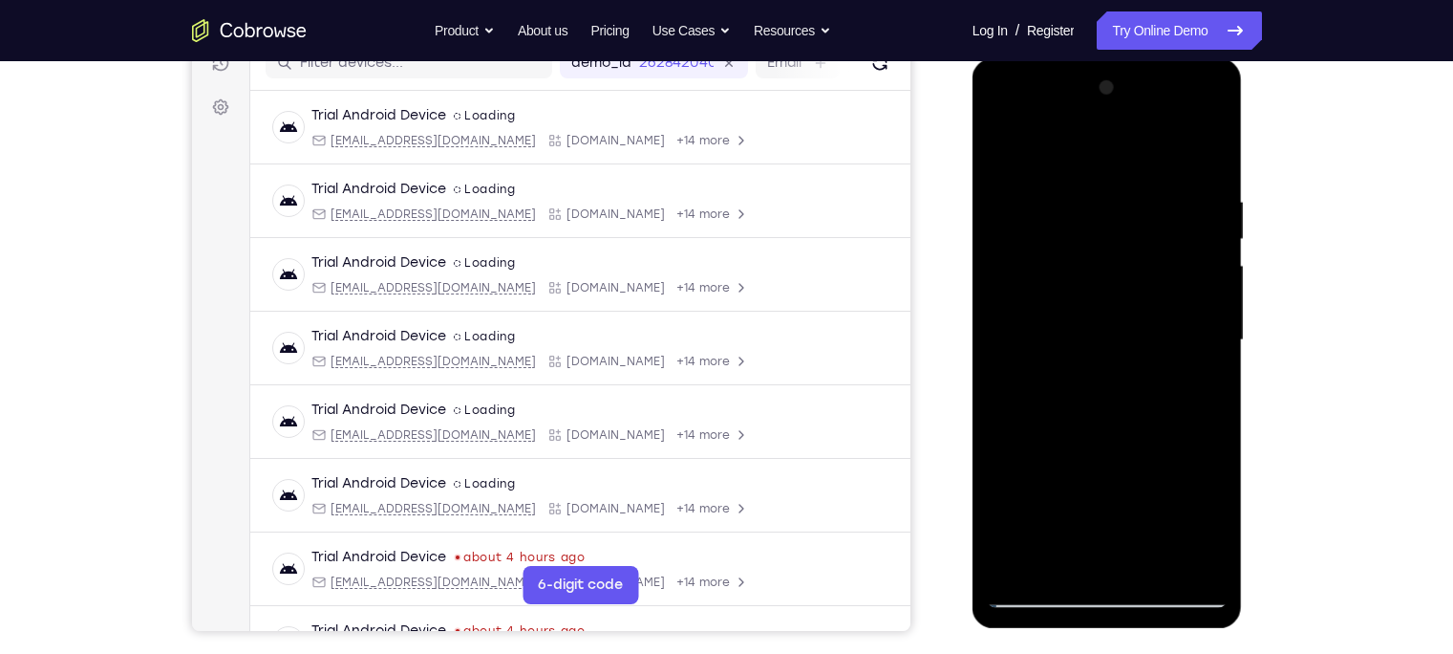
click at [1016, 563] on div at bounding box center [1107, 340] width 241 height 535
click at [1146, 571] on div at bounding box center [1107, 340] width 241 height 535
click at [1039, 590] on div at bounding box center [1107, 340] width 241 height 535
drag, startPoint x: 1098, startPoint y: 344, endPoint x: 1078, endPoint y: 112, distance: 233.0
click at [1078, 112] on div at bounding box center [1107, 340] width 241 height 535
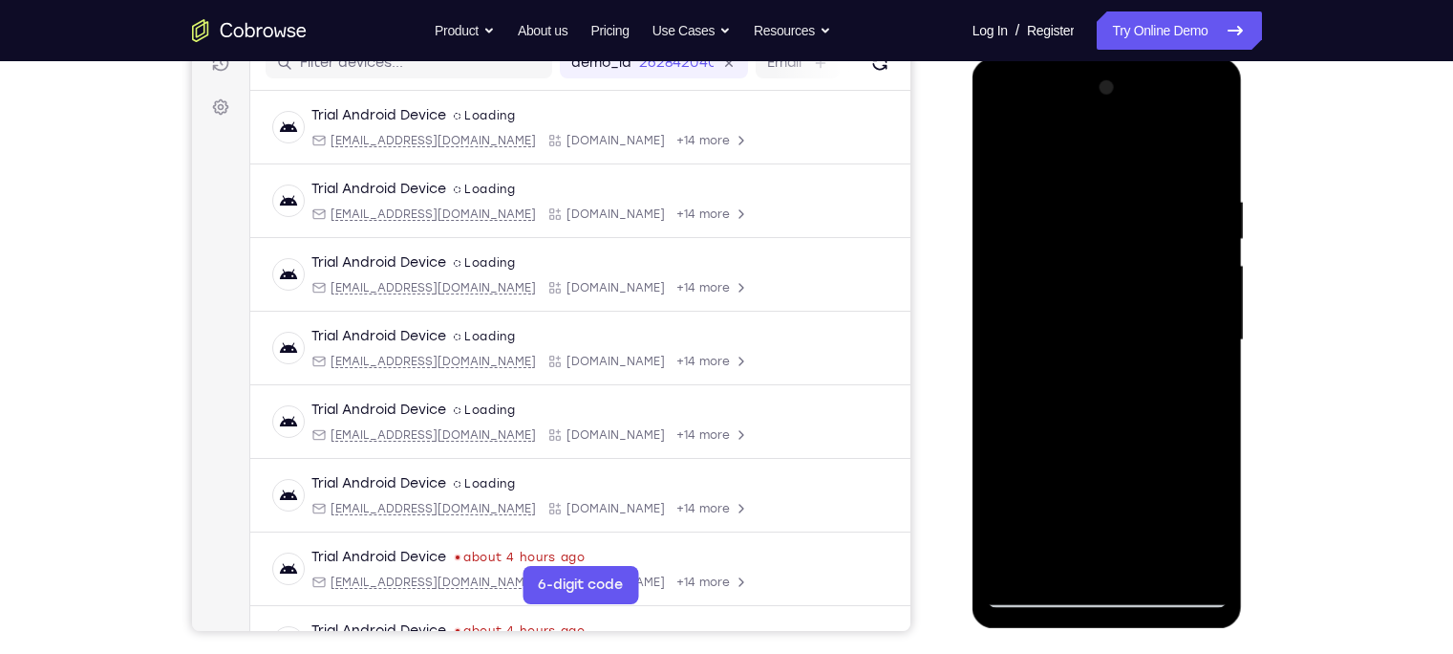
drag, startPoint x: 1102, startPoint y: 437, endPoint x: 1067, endPoint y: 261, distance: 179.1
click at [1067, 261] on div at bounding box center [1107, 340] width 241 height 535
